Goal: Information Seeking & Learning: Learn about a topic

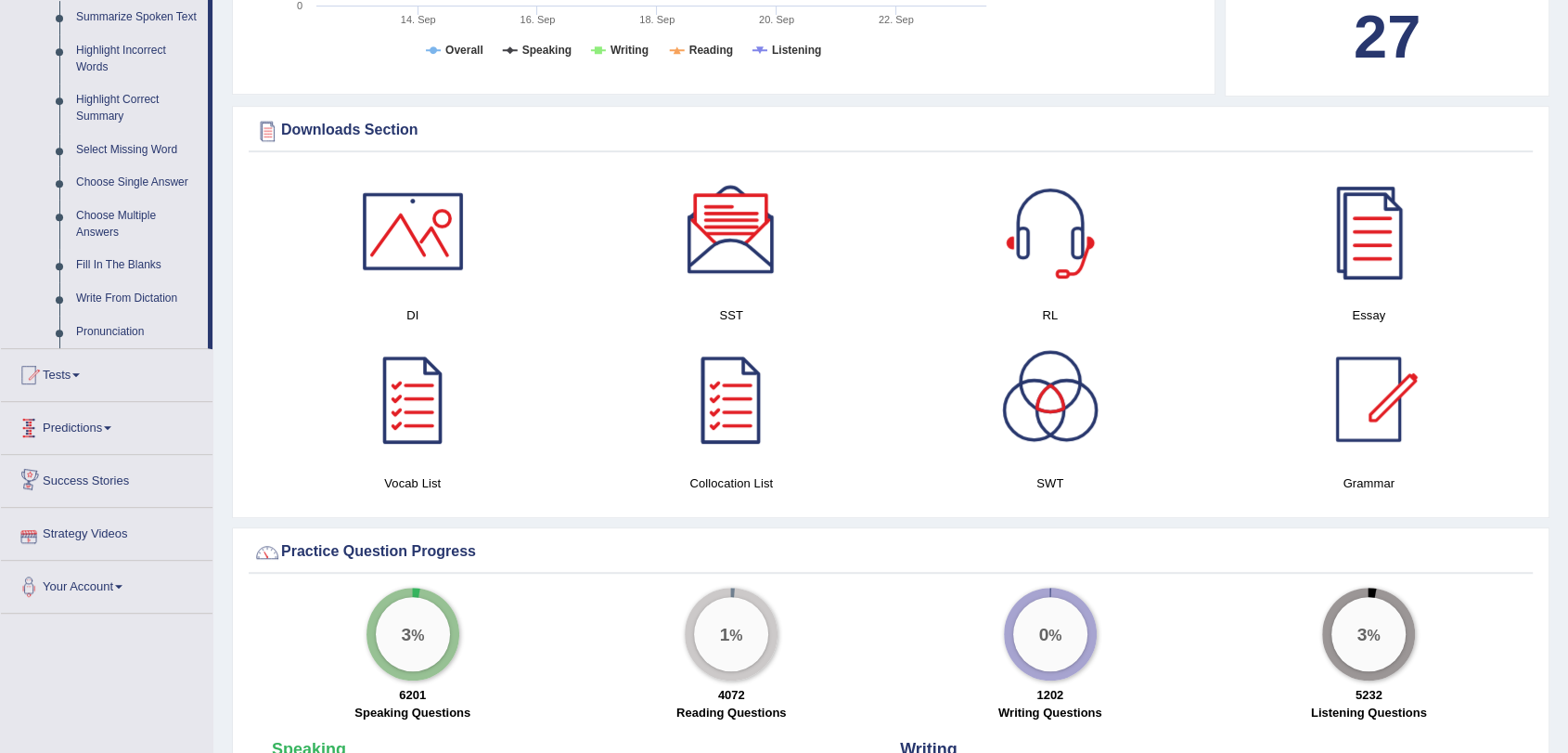
scroll to position [839, 0]
click at [1365, 227] on div at bounding box center [1369, 232] width 130 height 130
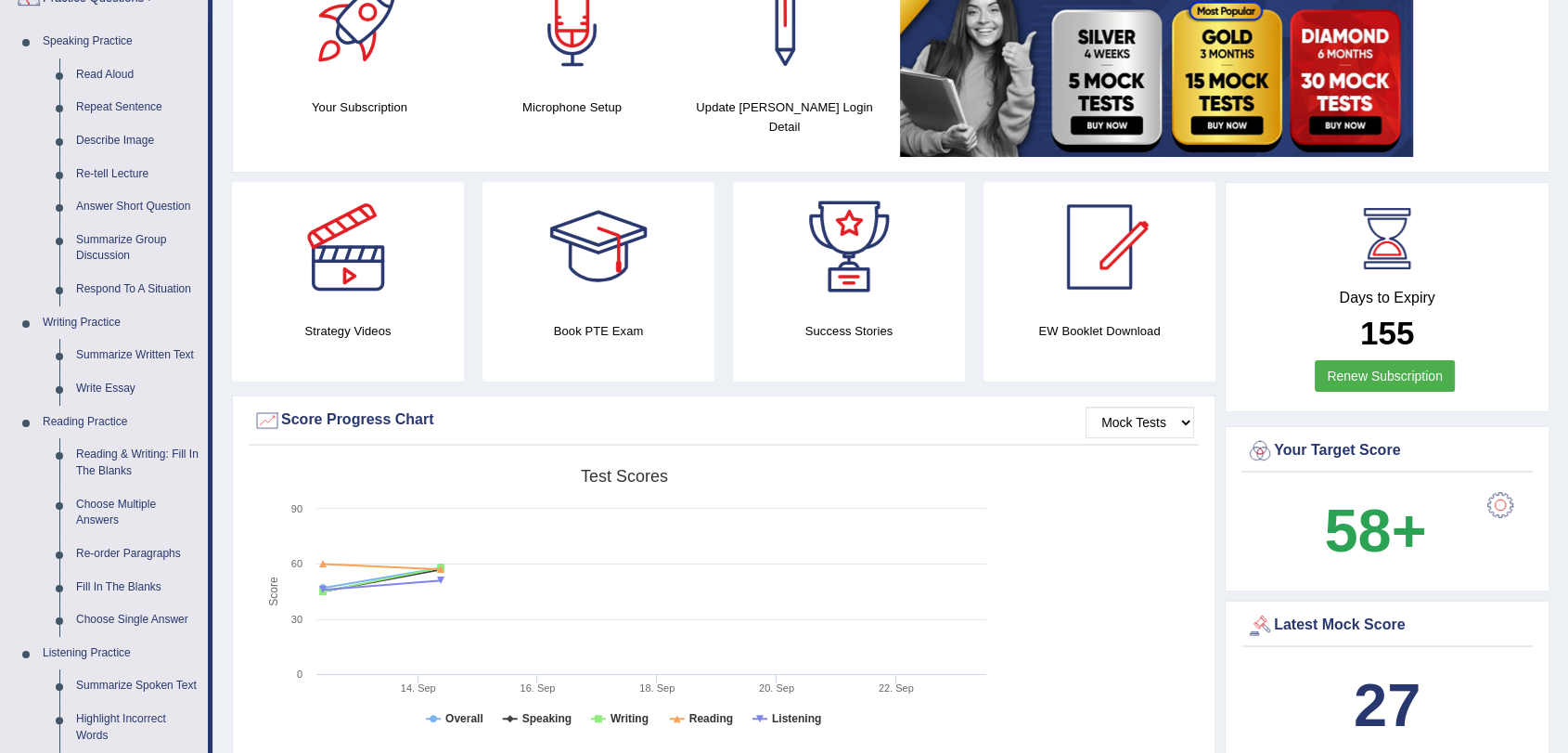
scroll to position [170, 0]
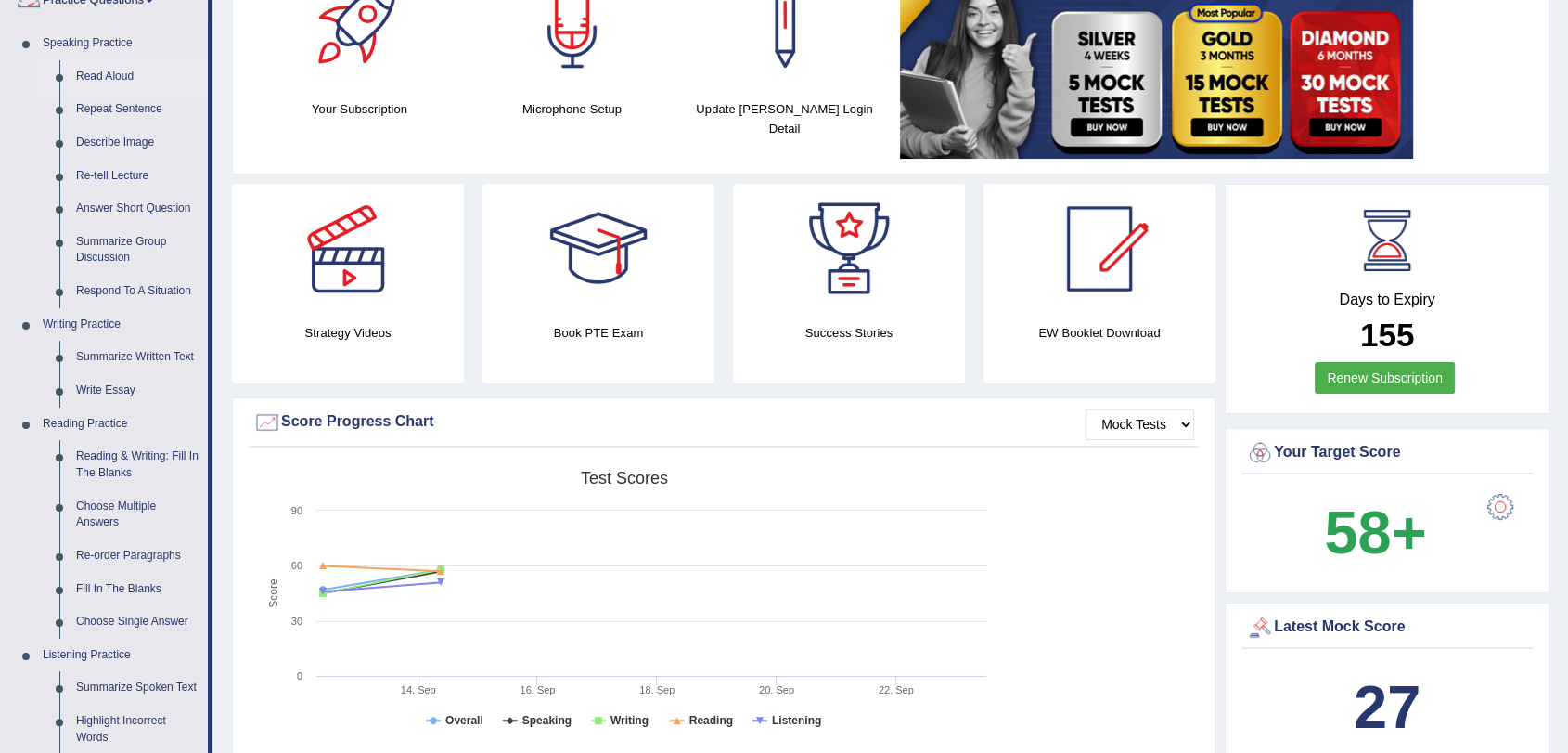
click at [125, 76] on link "Read Aloud" at bounding box center [137, 77] width 140 height 34
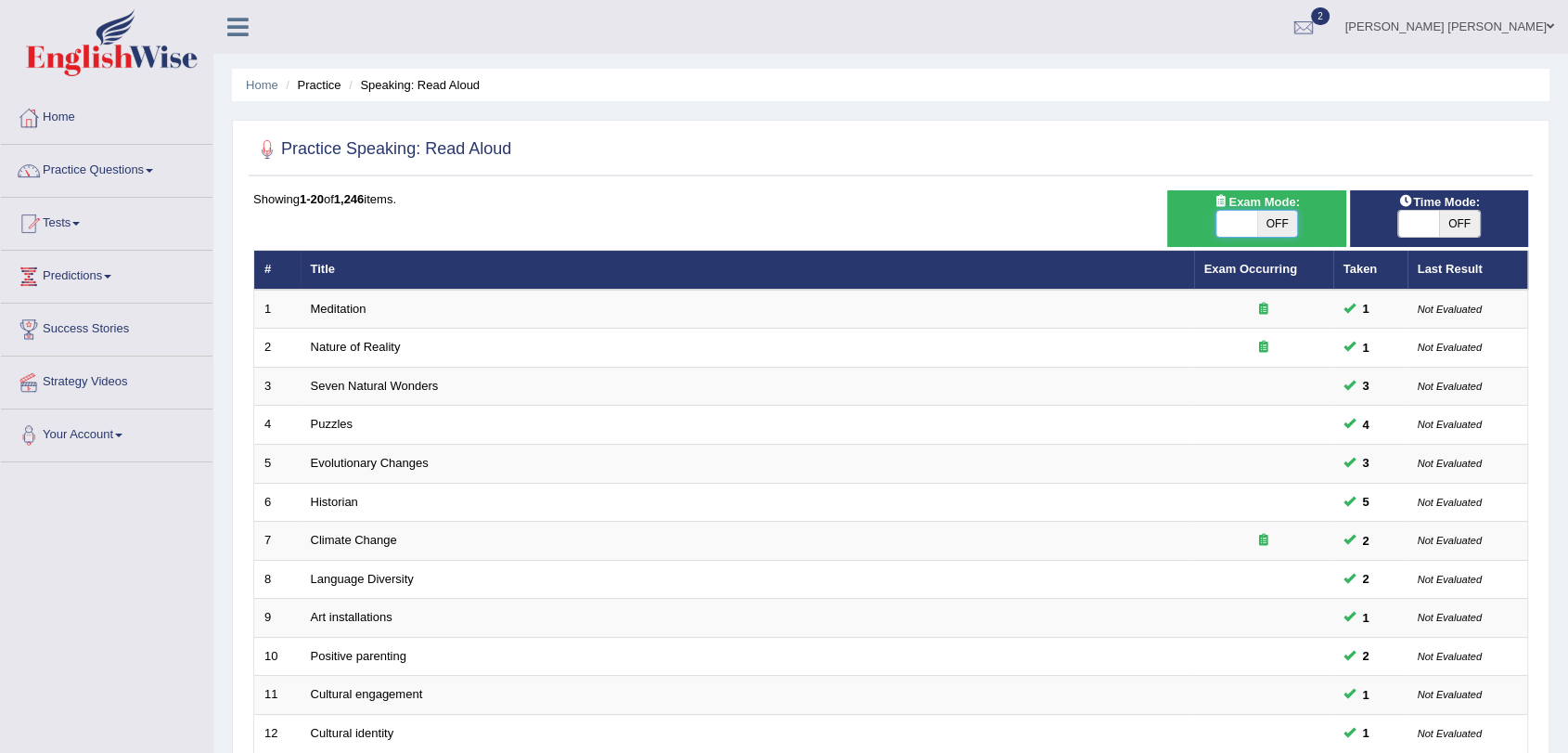
click at [1247, 223] on span at bounding box center [1236, 224] width 40 height 26
checkbox input "true"
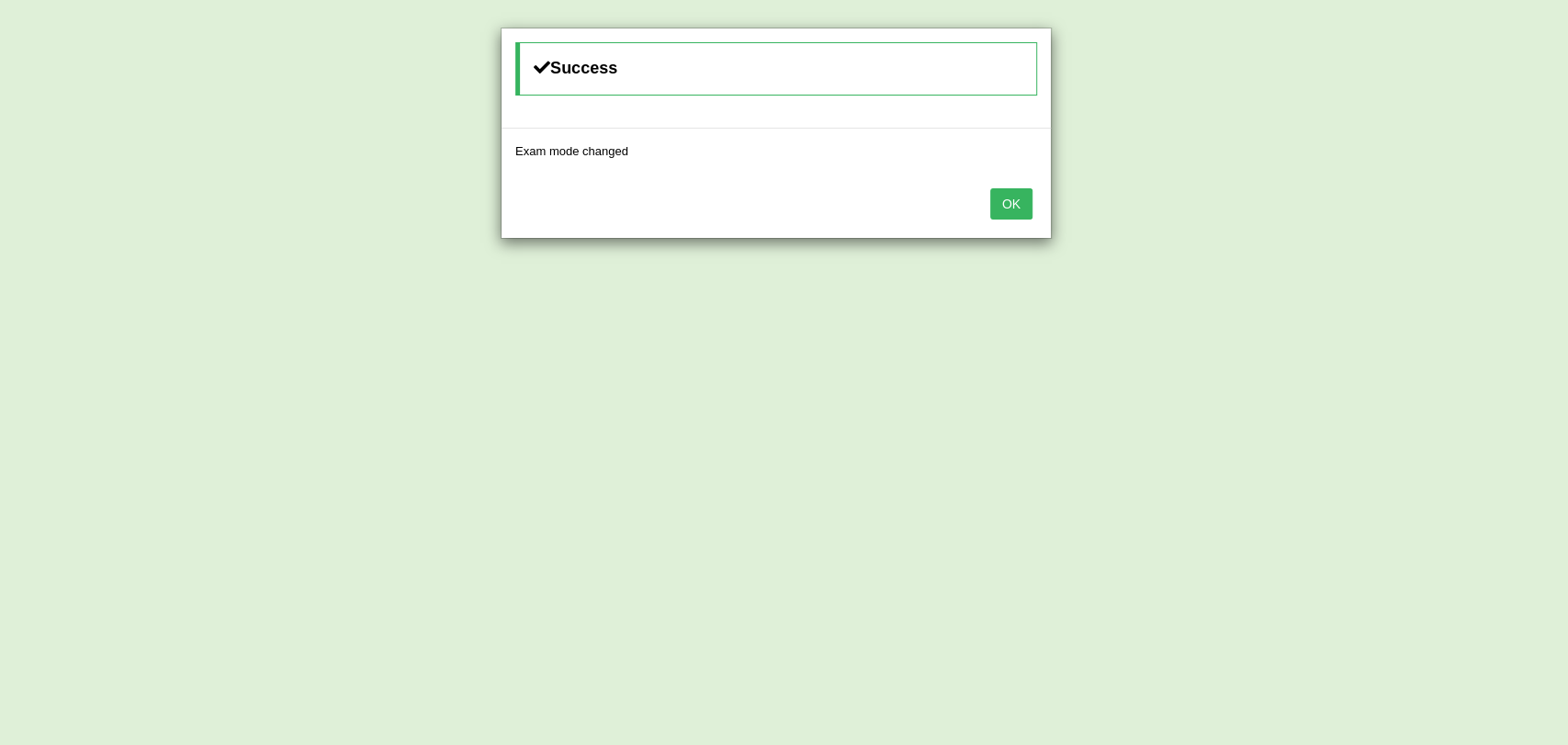
click at [1012, 199] on button "OK" at bounding box center [1011, 204] width 42 height 32
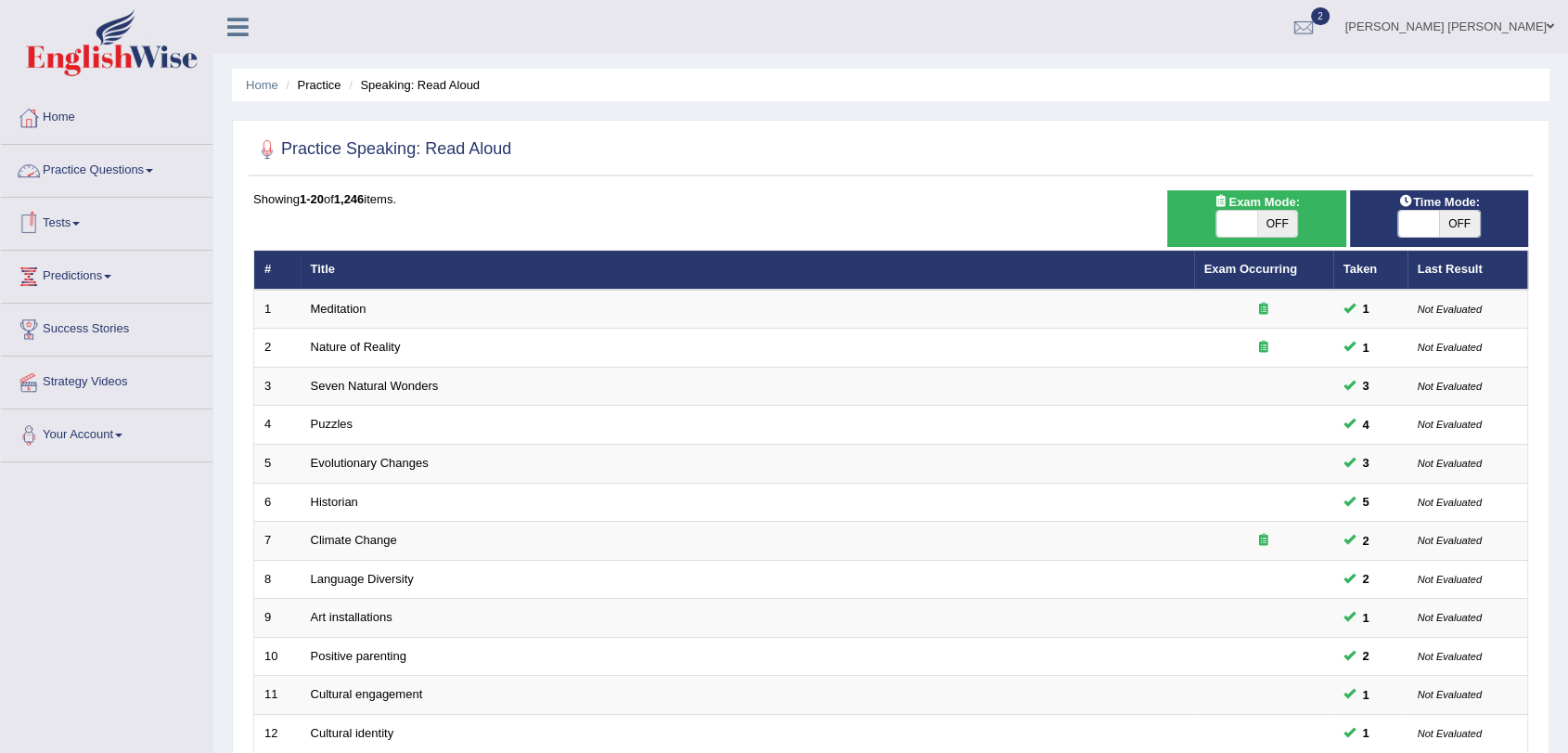
click at [118, 182] on link "Practice Questions" at bounding box center [106, 167] width 212 height 46
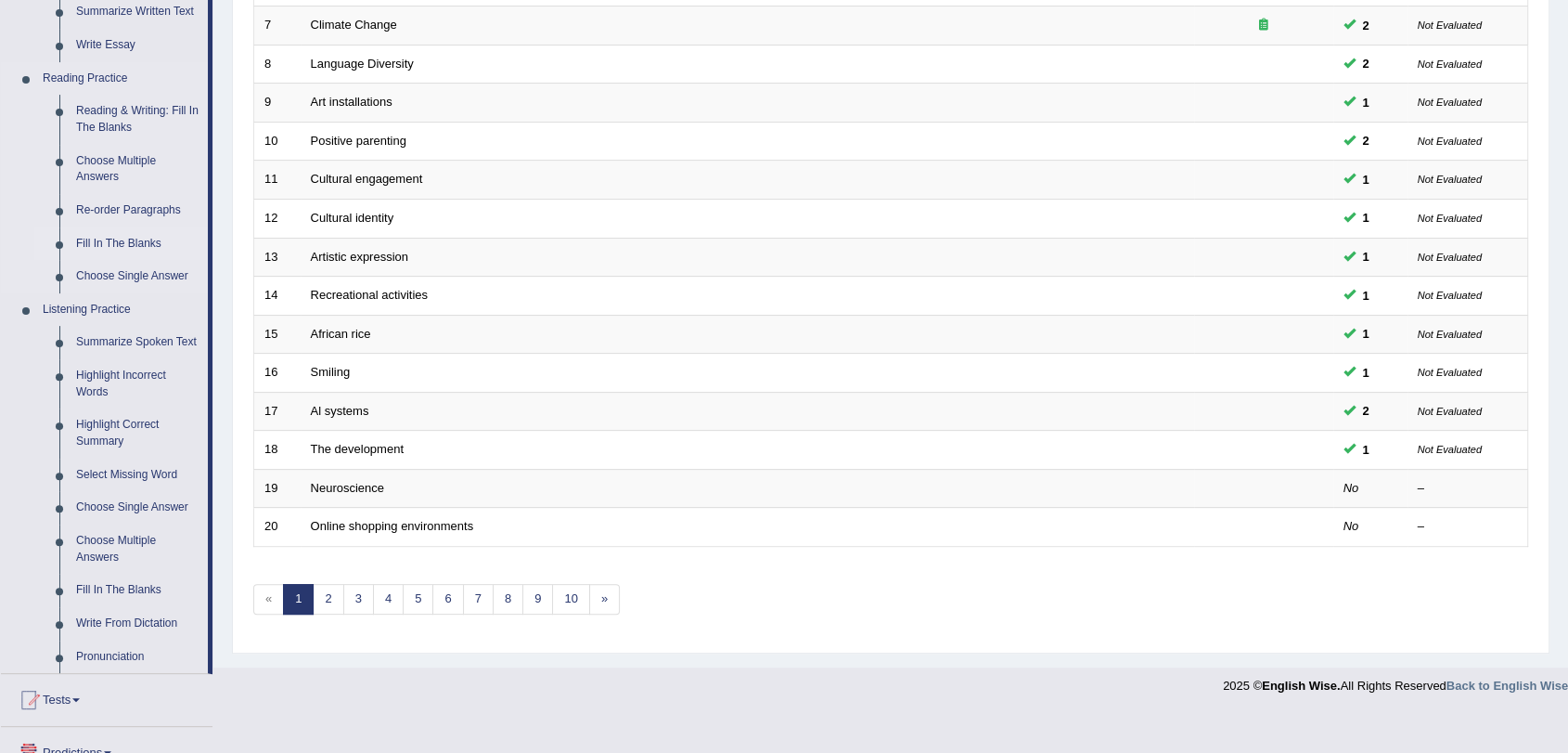
scroll to position [700, 0]
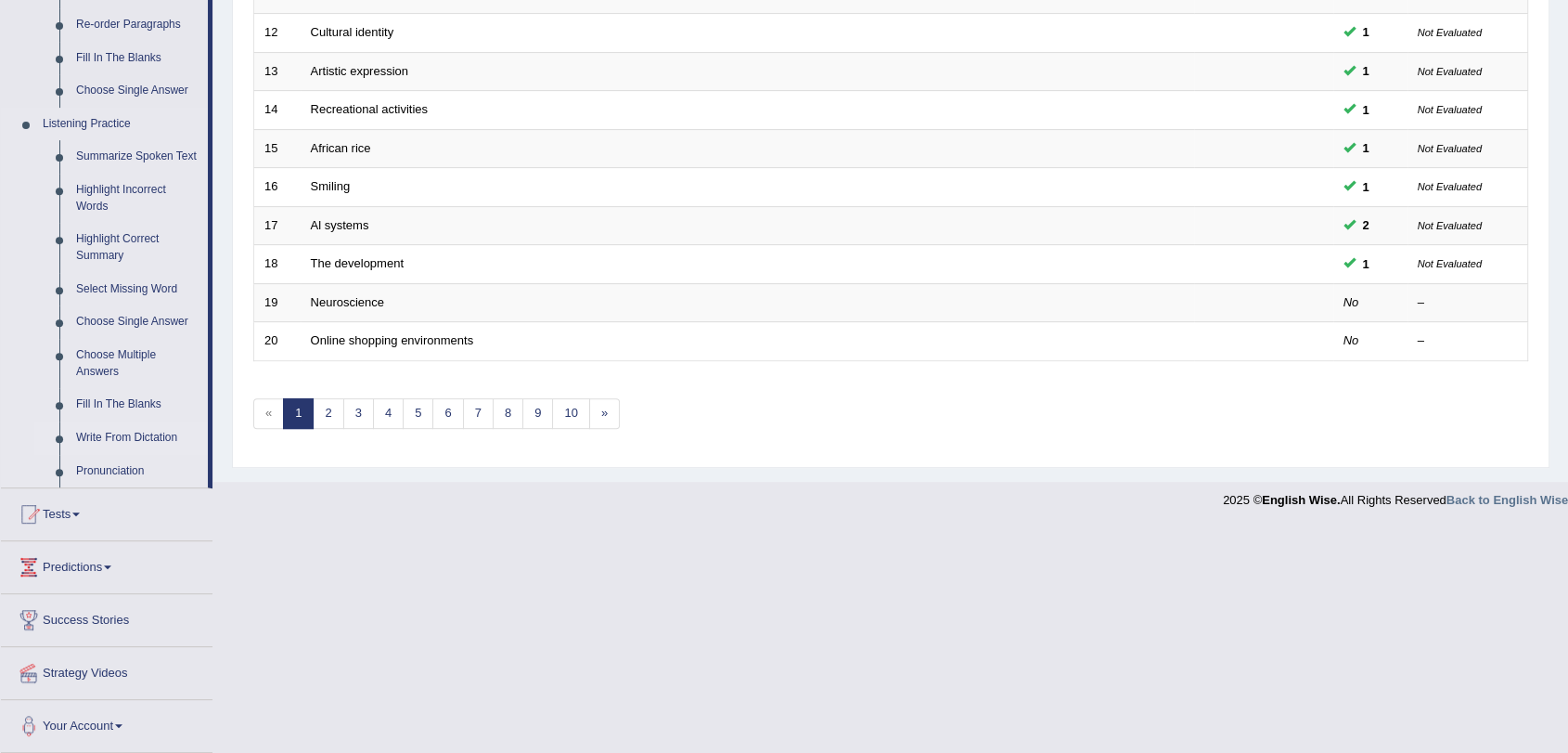
click at [141, 431] on link "Write From Dictation" at bounding box center [137, 438] width 140 height 34
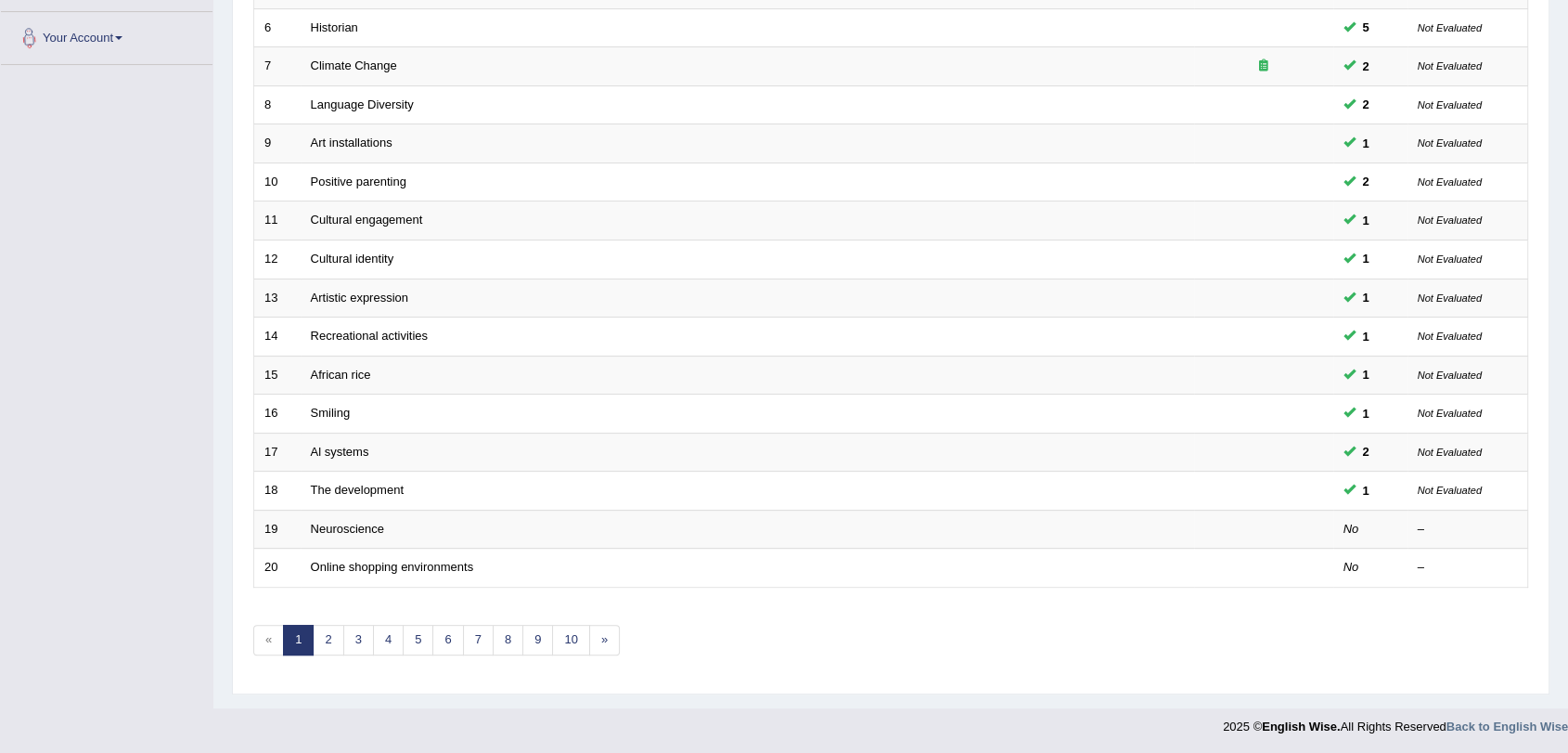
scroll to position [253, 0]
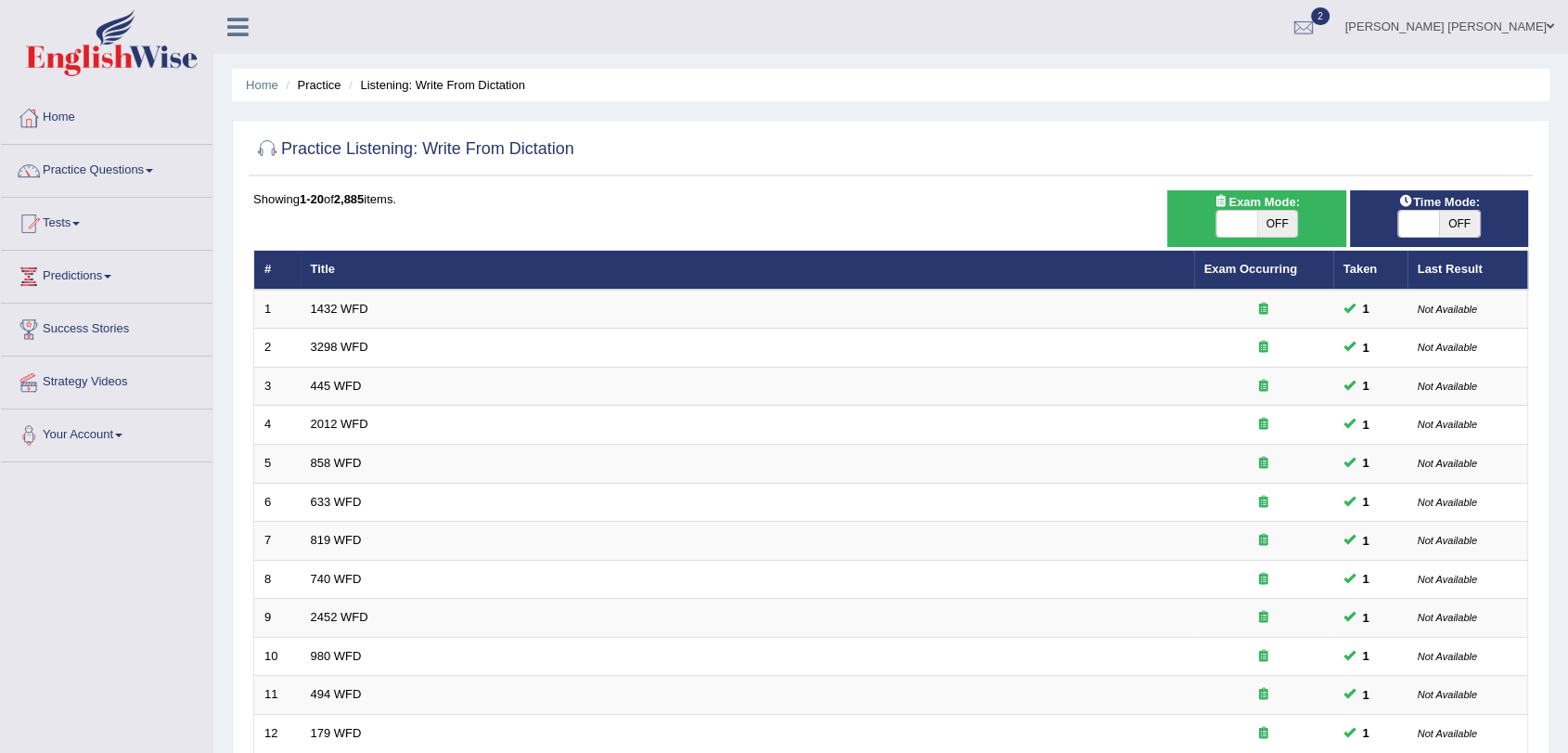
scroll to position [474, 0]
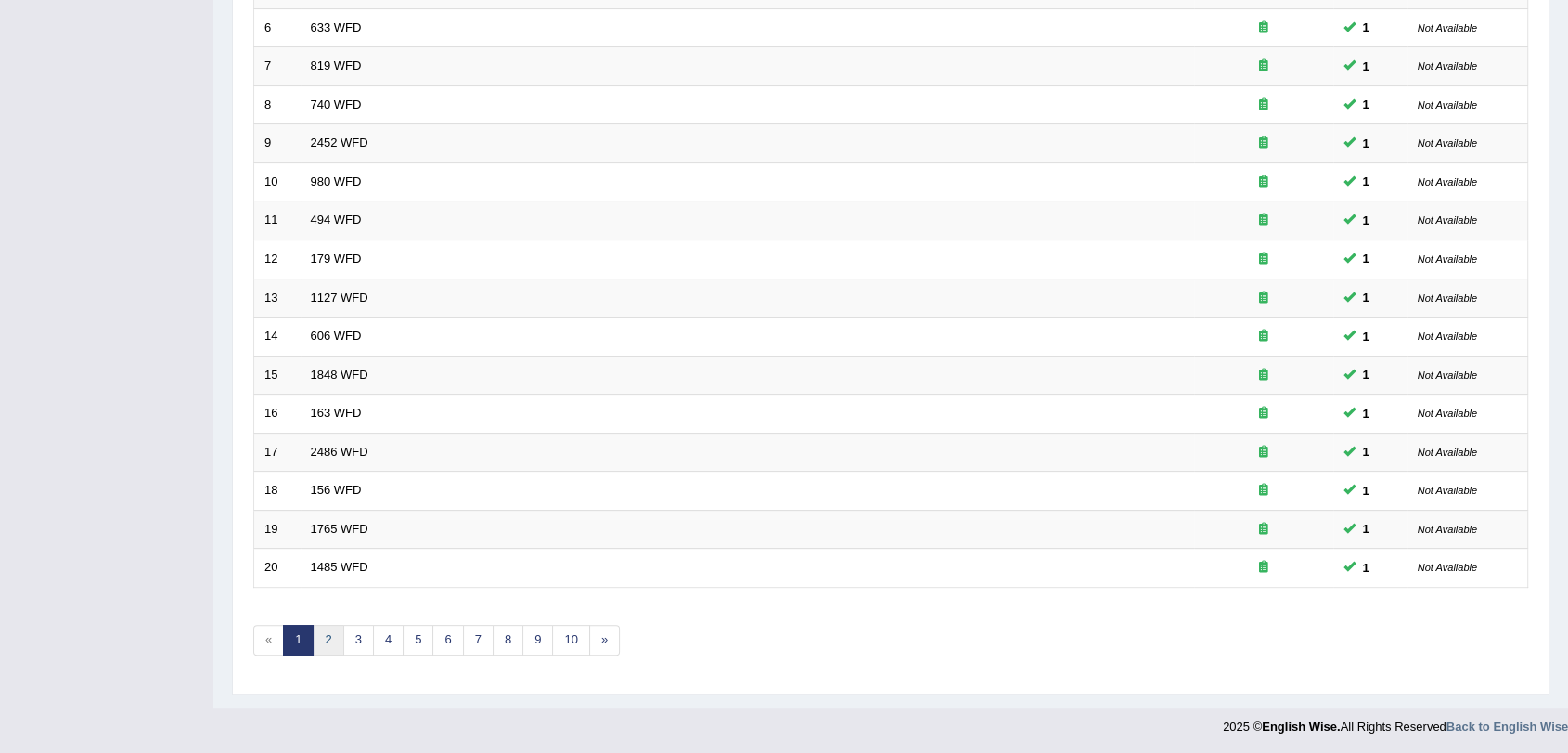
click at [330, 636] on link "2" at bounding box center [328, 639] width 31 height 31
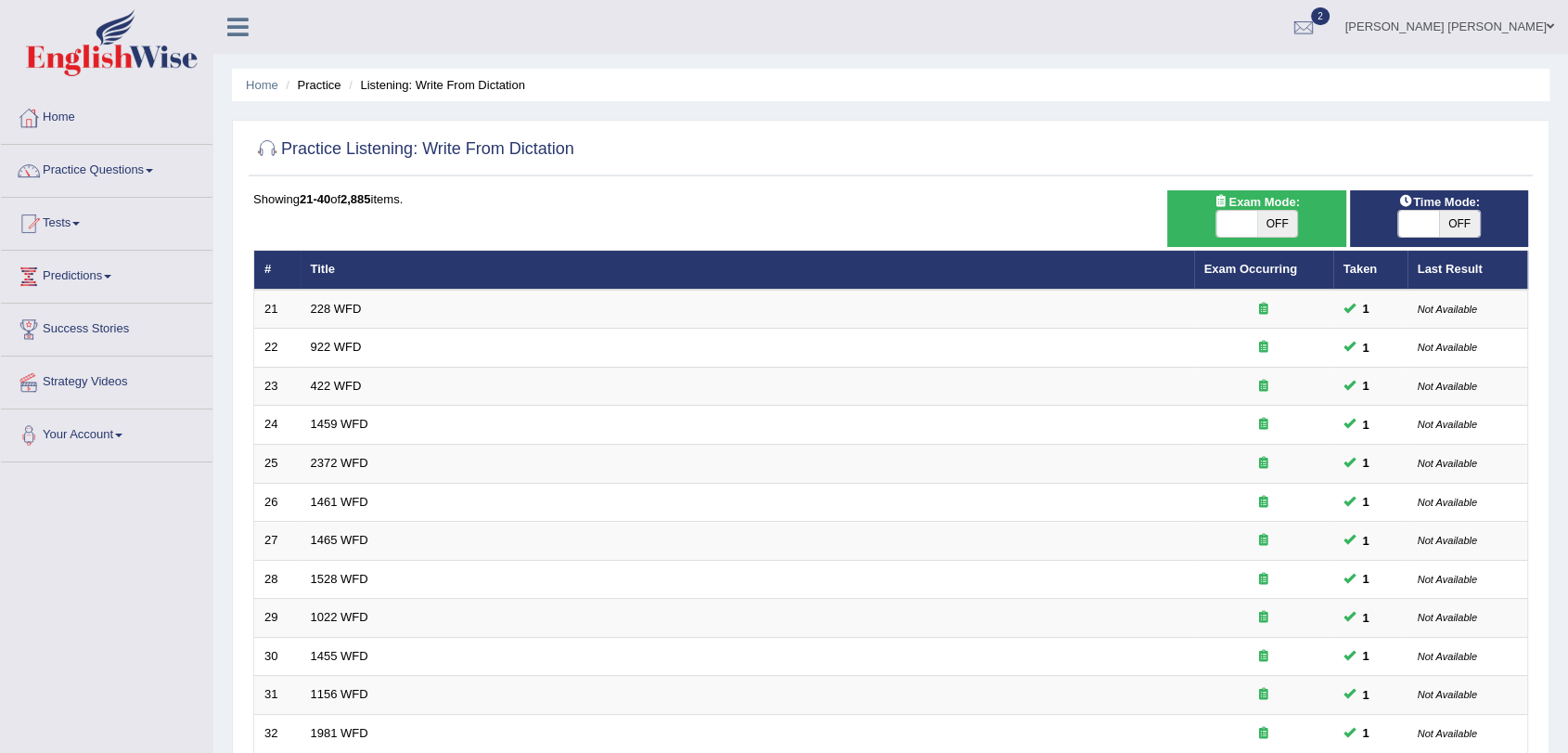
scroll to position [474, 0]
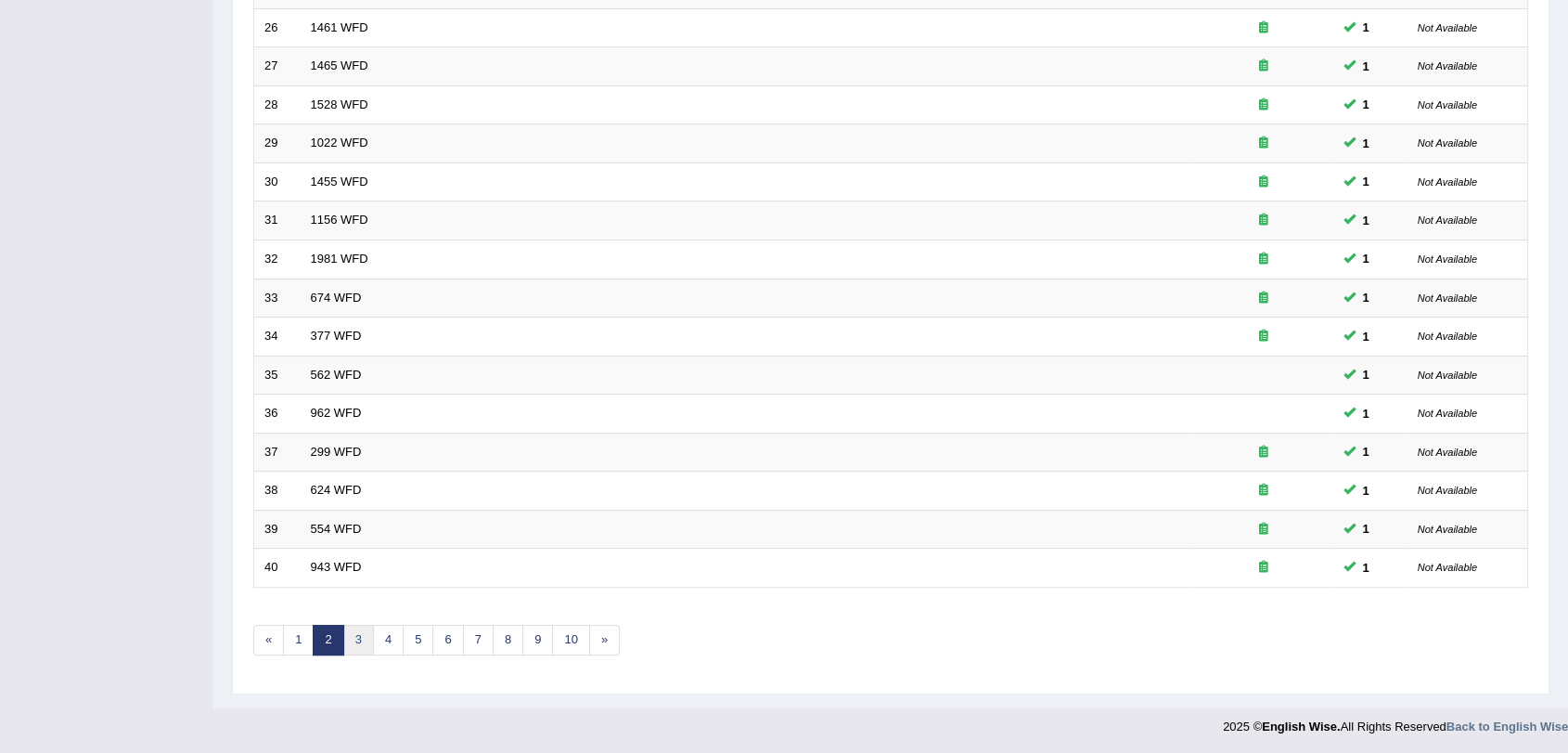
click at [349, 644] on link "3" at bounding box center [358, 639] width 31 height 31
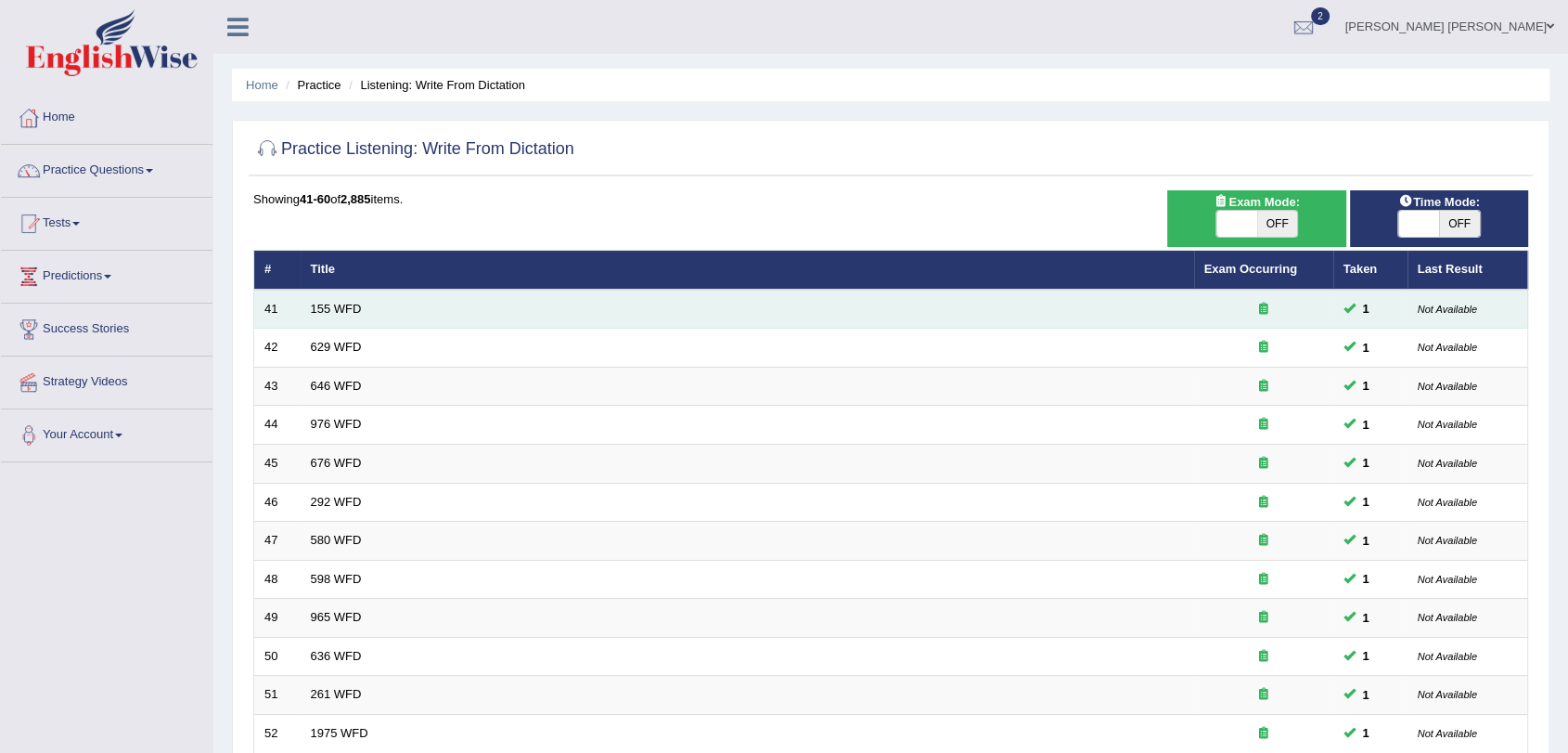
scroll to position [474, 0]
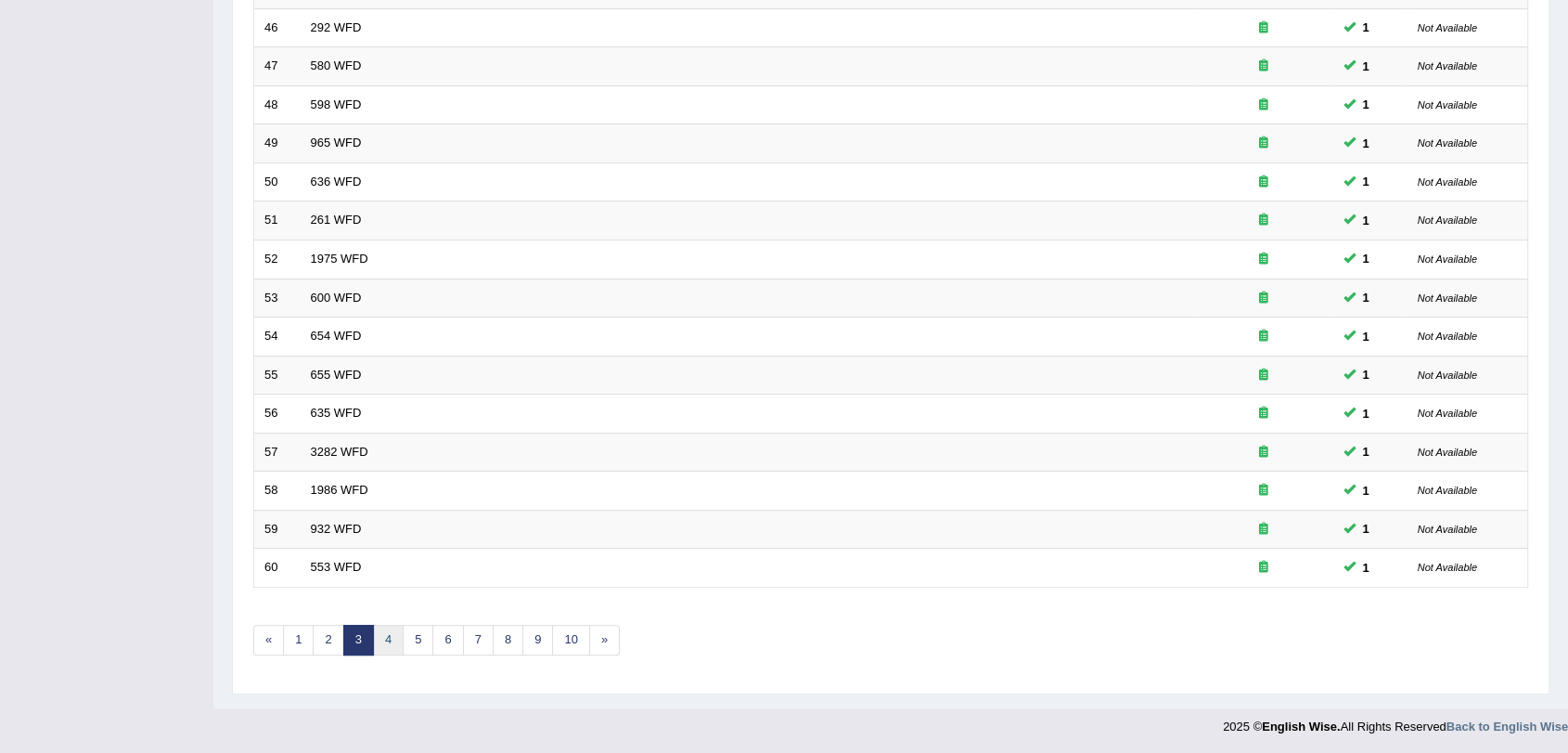
click at [396, 644] on link "4" at bounding box center [388, 639] width 31 height 31
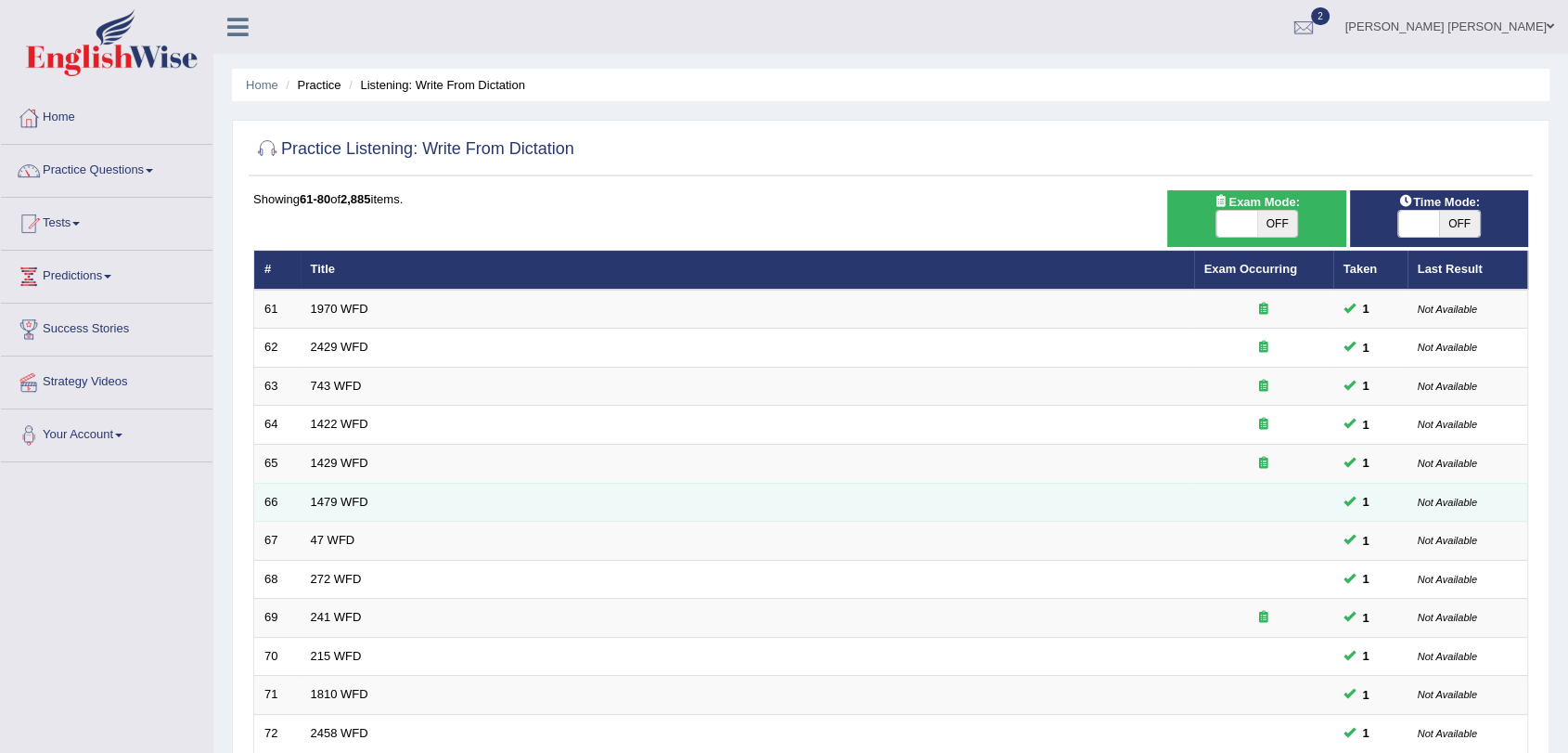
scroll to position [474, 0]
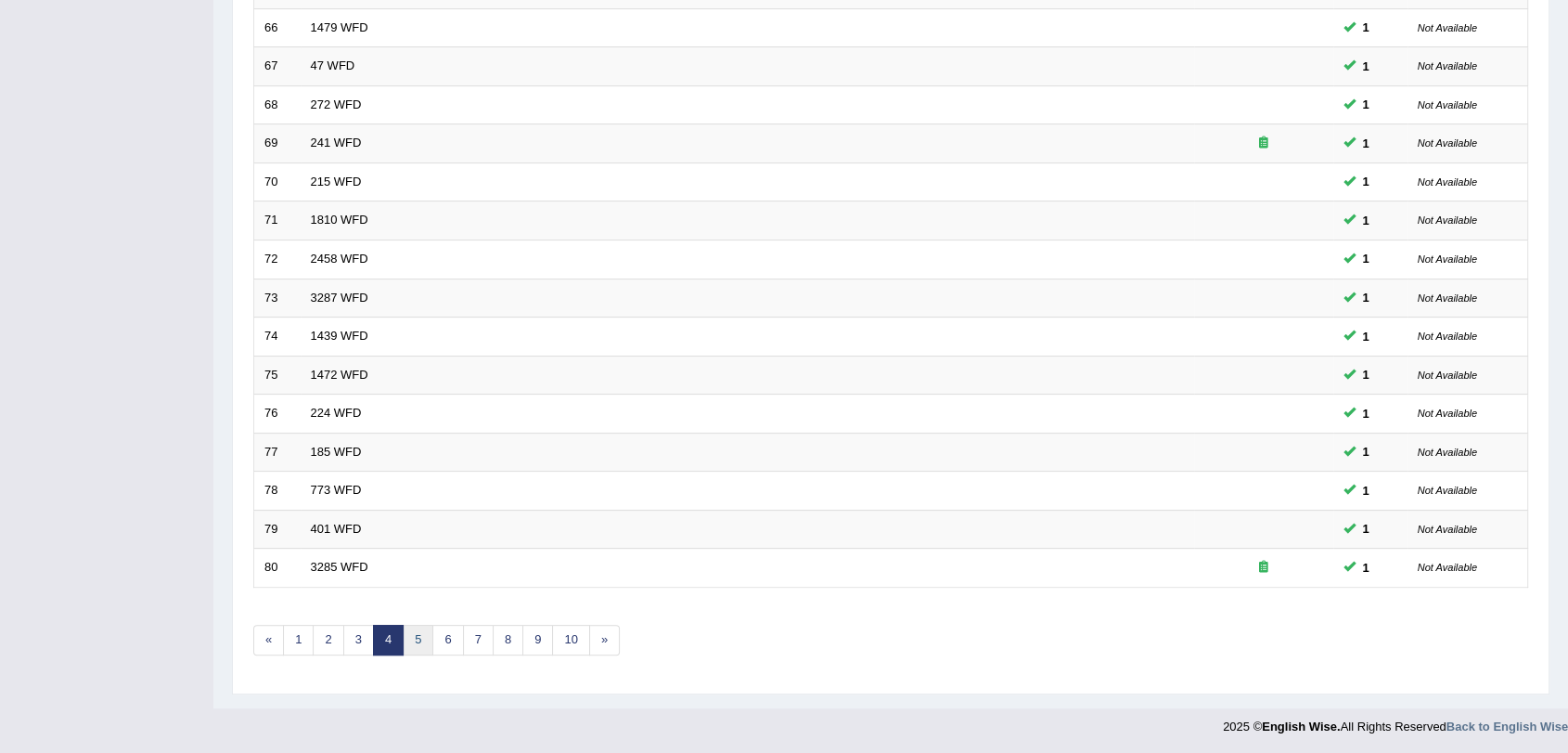
click at [416, 635] on link "5" at bounding box center [417, 639] width 31 height 31
click at [446, 641] on link "6" at bounding box center [447, 639] width 31 height 31
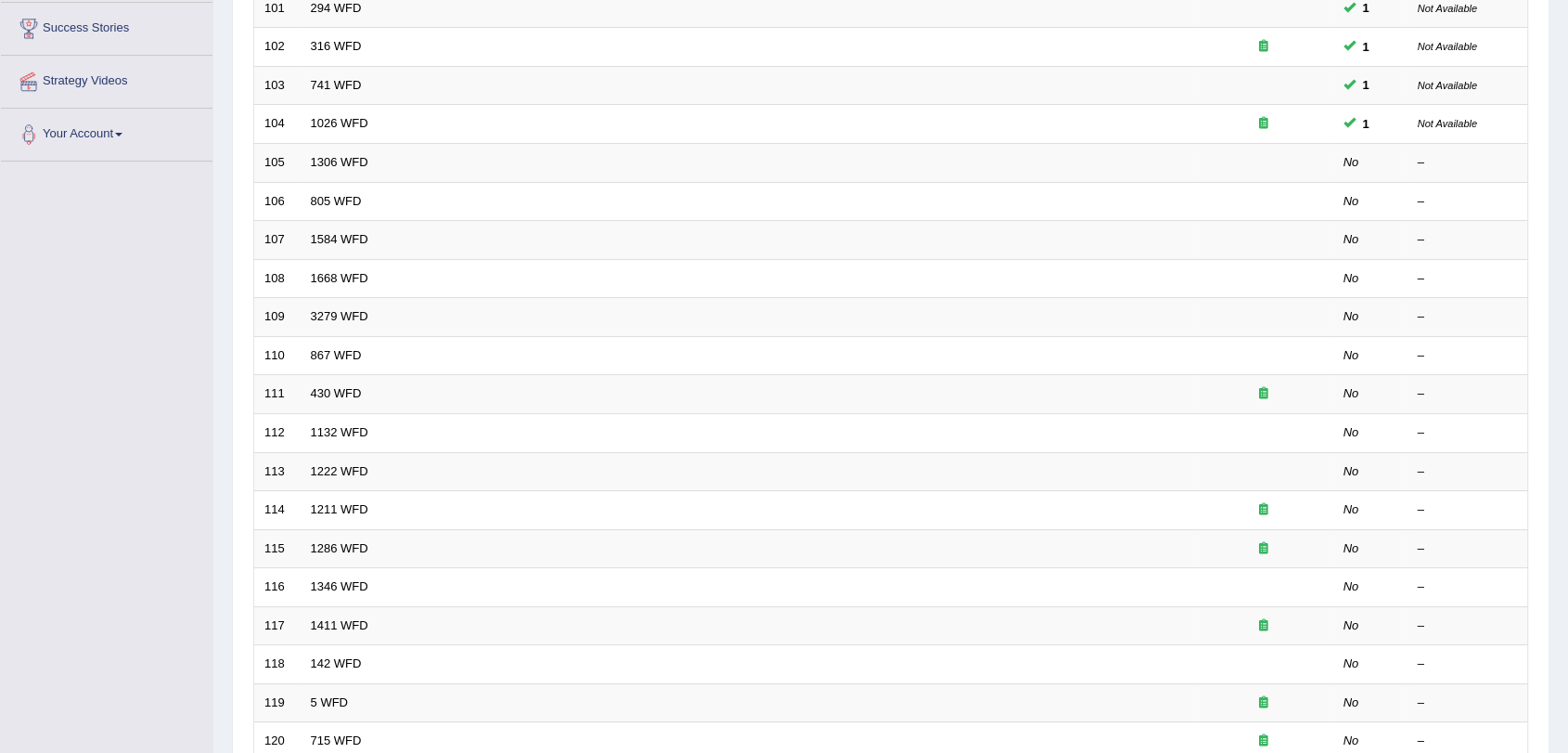
scroll to position [296, 0]
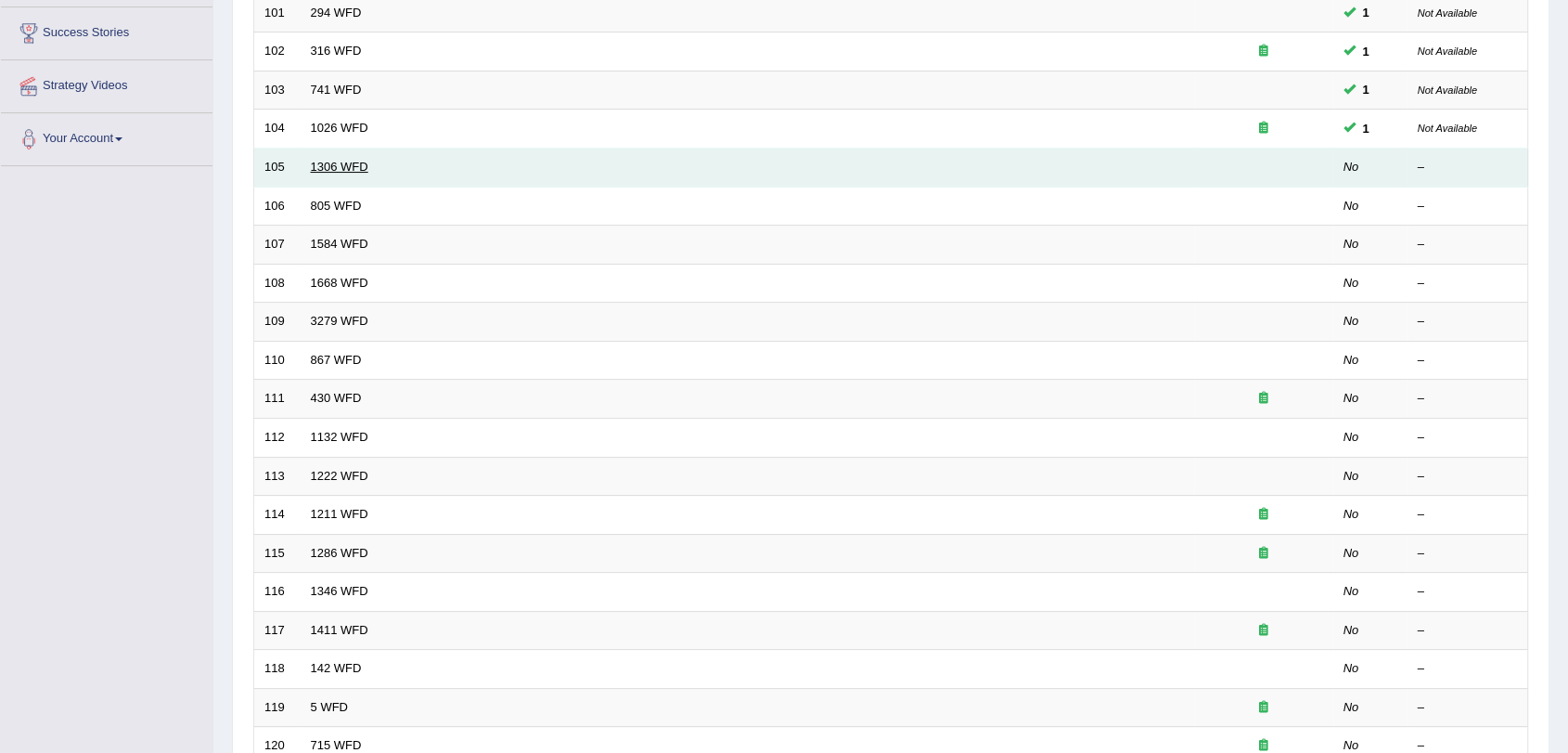
click at [336, 165] on link "1306 WFD" at bounding box center [339, 166] width 57 height 14
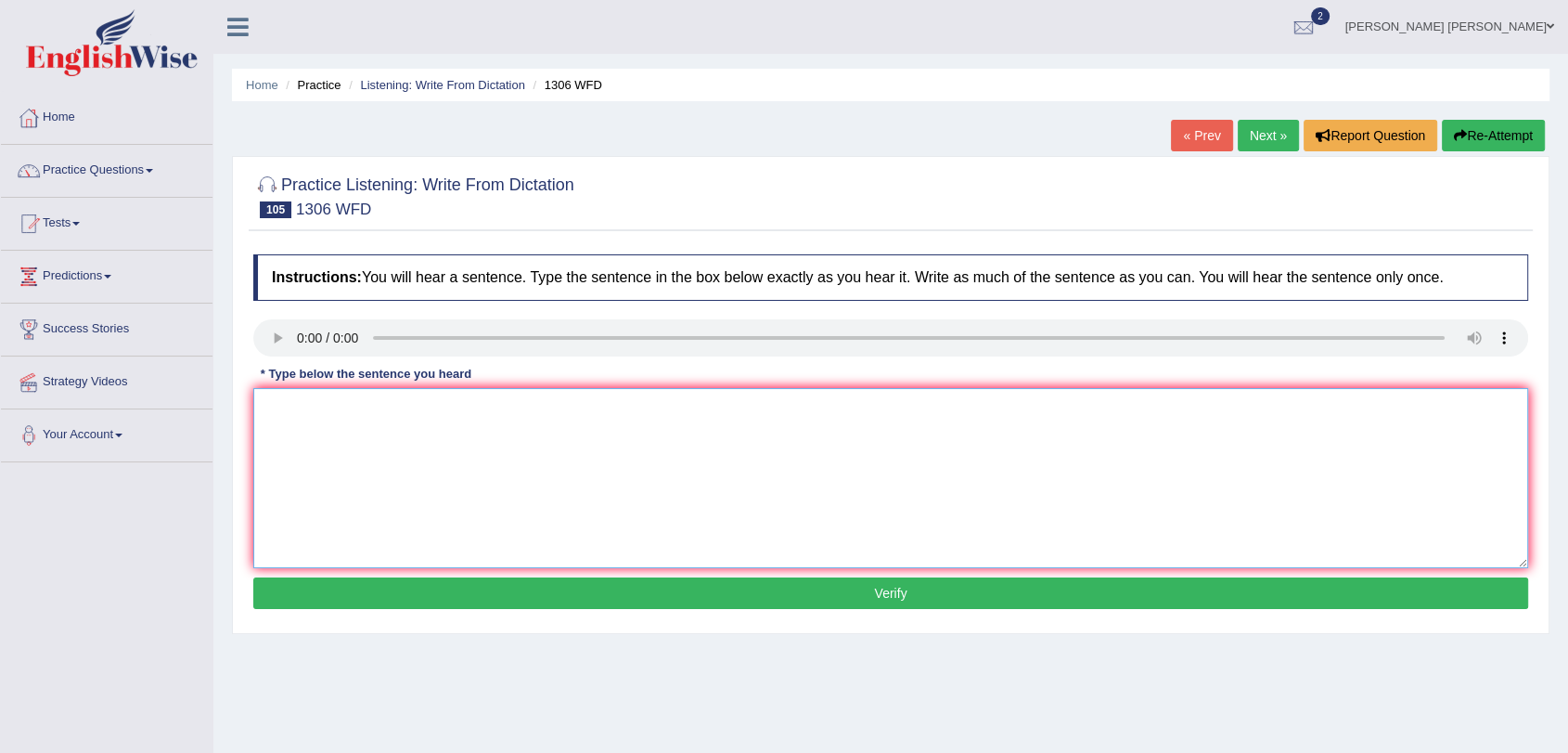
click at [336, 440] on textarea at bounding box center [890, 478] width 1275 height 180
type textarea "When the court announce the sentence the judge is hearing."
click at [654, 597] on button "Verify" at bounding box center [890, 593] width 1275 height 32
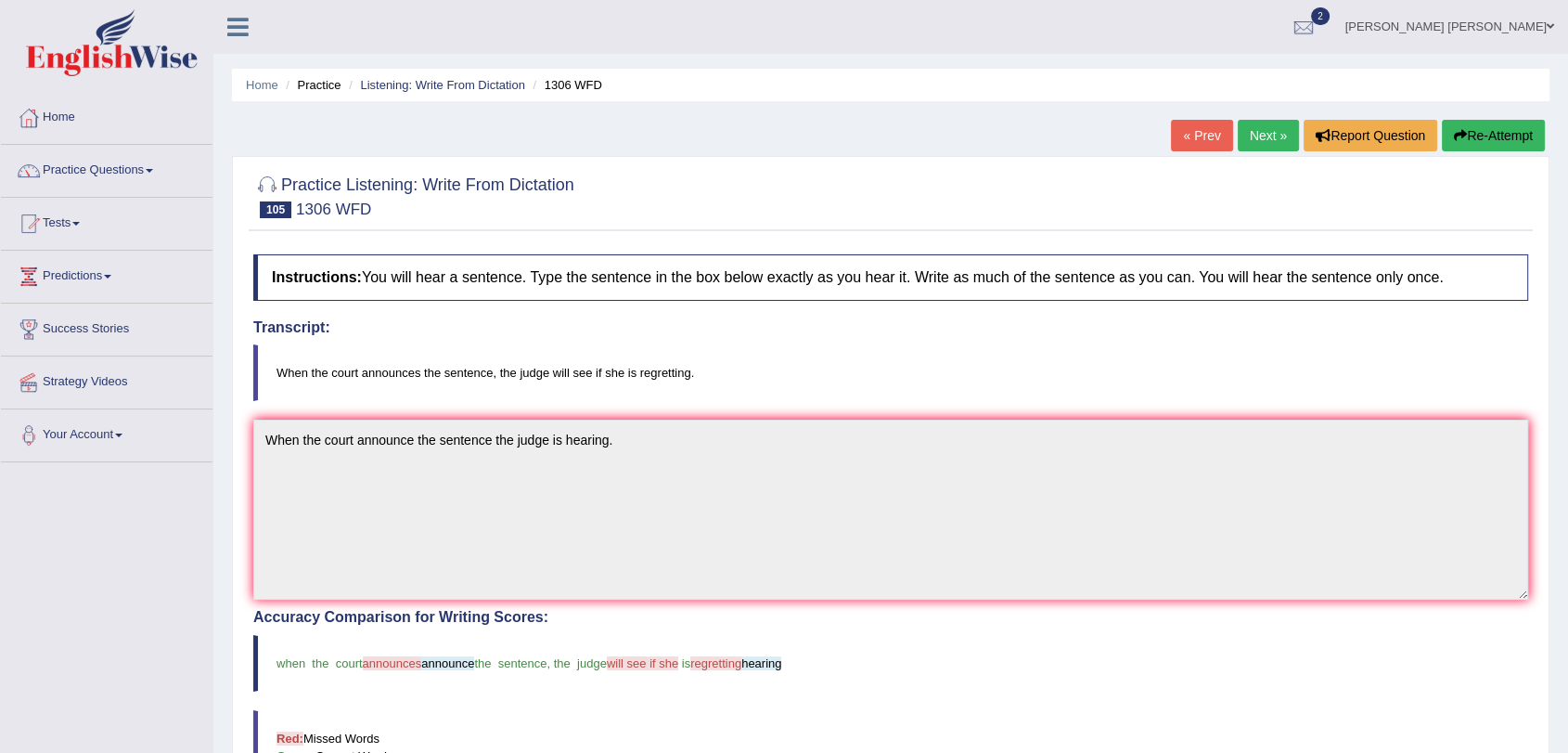
click at [1262, 125] on link "Next »" at bounding box center [1268, 135] width 61 height 32
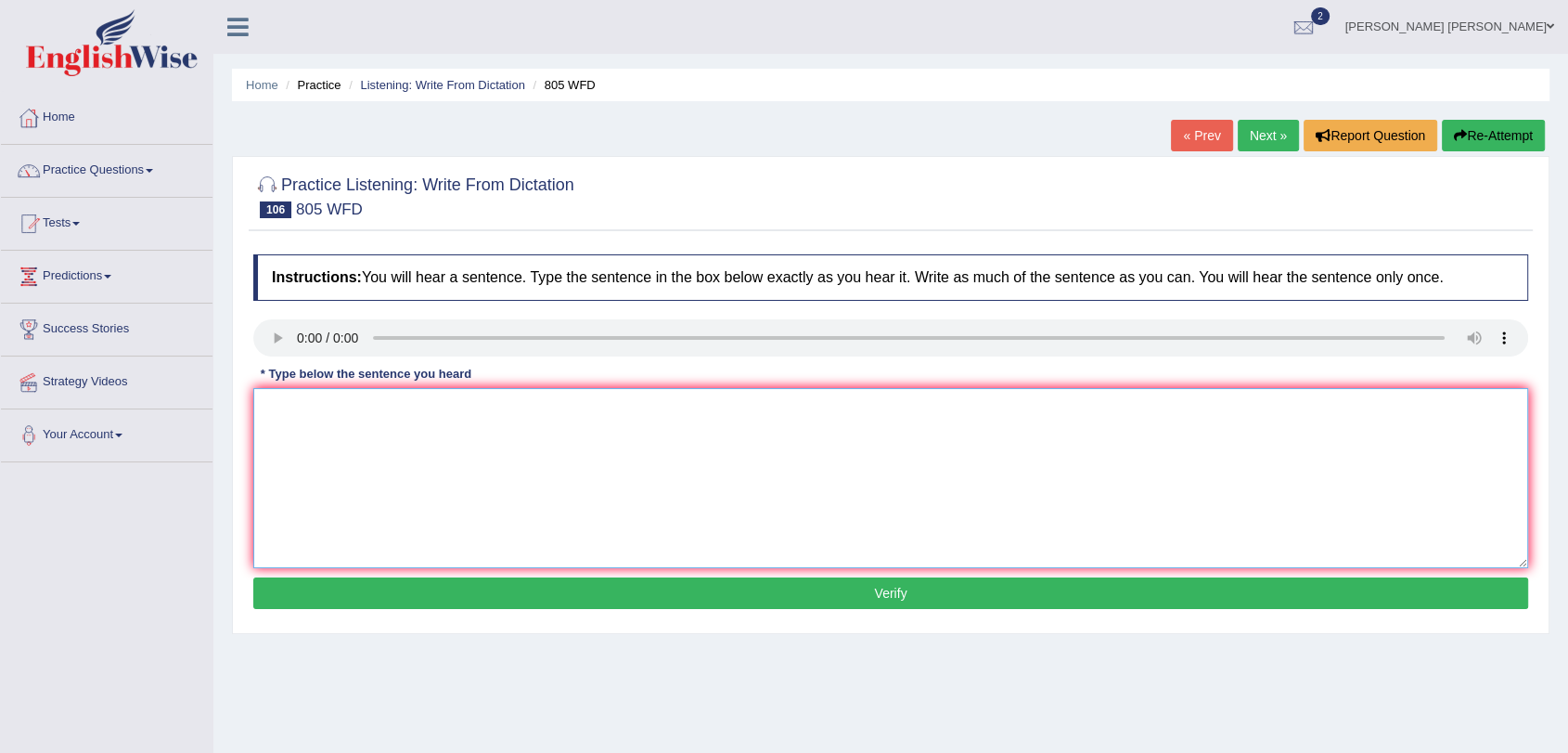
click at [306, 425] on textarea at bounding box center [890, 478] width 1275 height 180
click at [125, 131] on link "Home" at bounding box center [106, 115] width 212 height 46
